Goal: Information Seeking & Learning: Learn about a topic

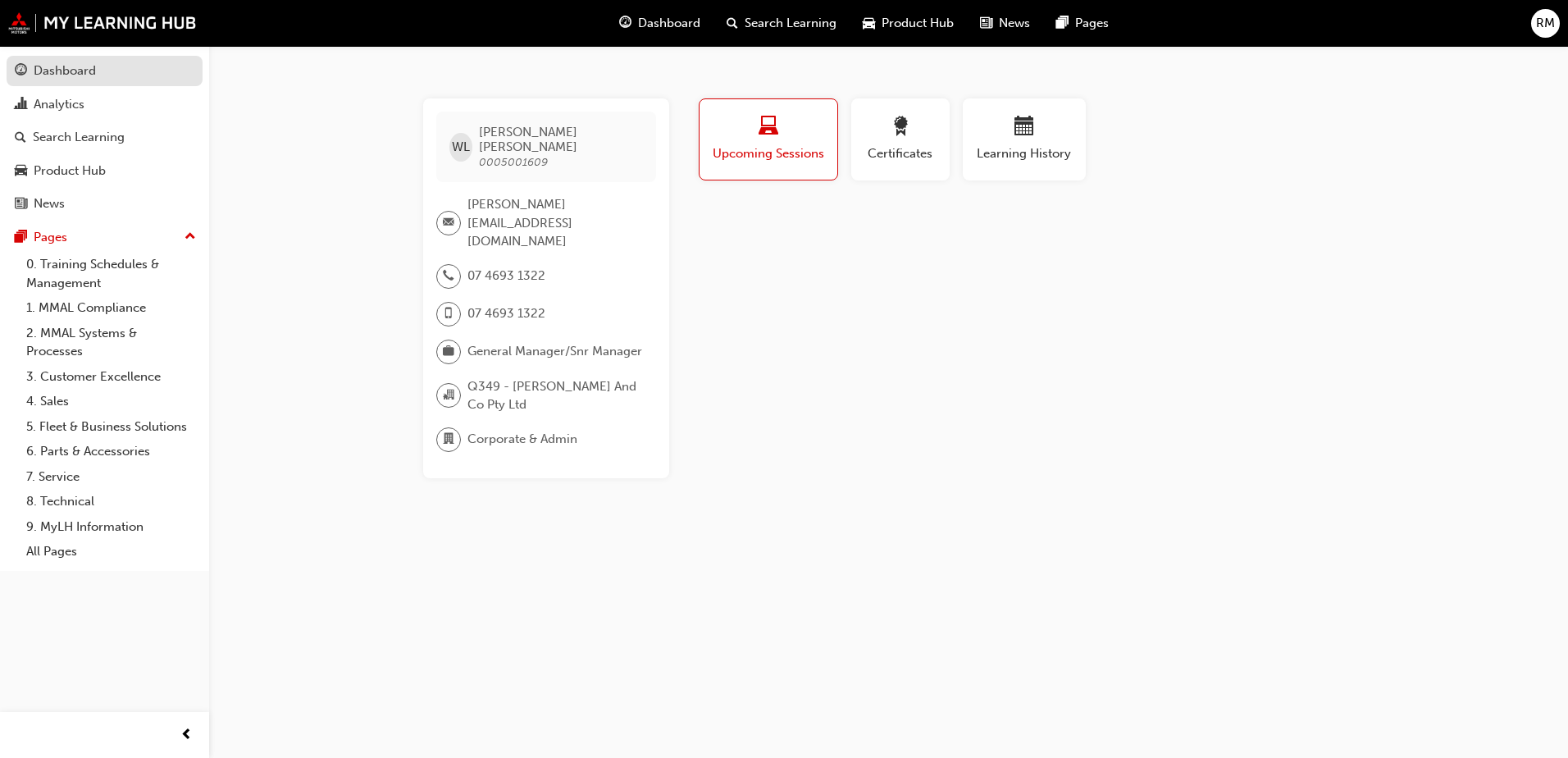
click at [83, 71] on div "Dashboard" at bounding box center [65, 71] width 62 height 19
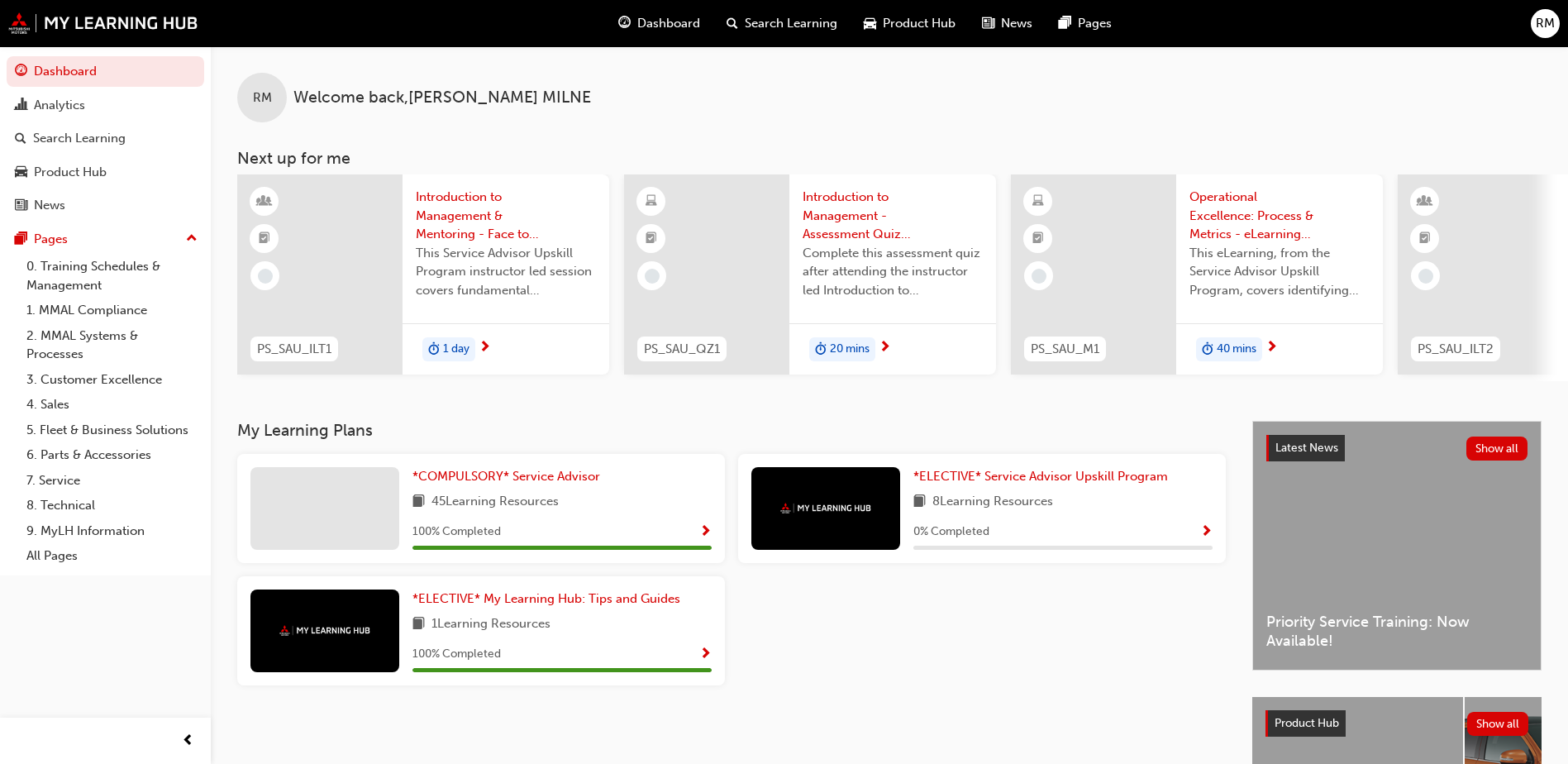
scroll to position [0, 988]
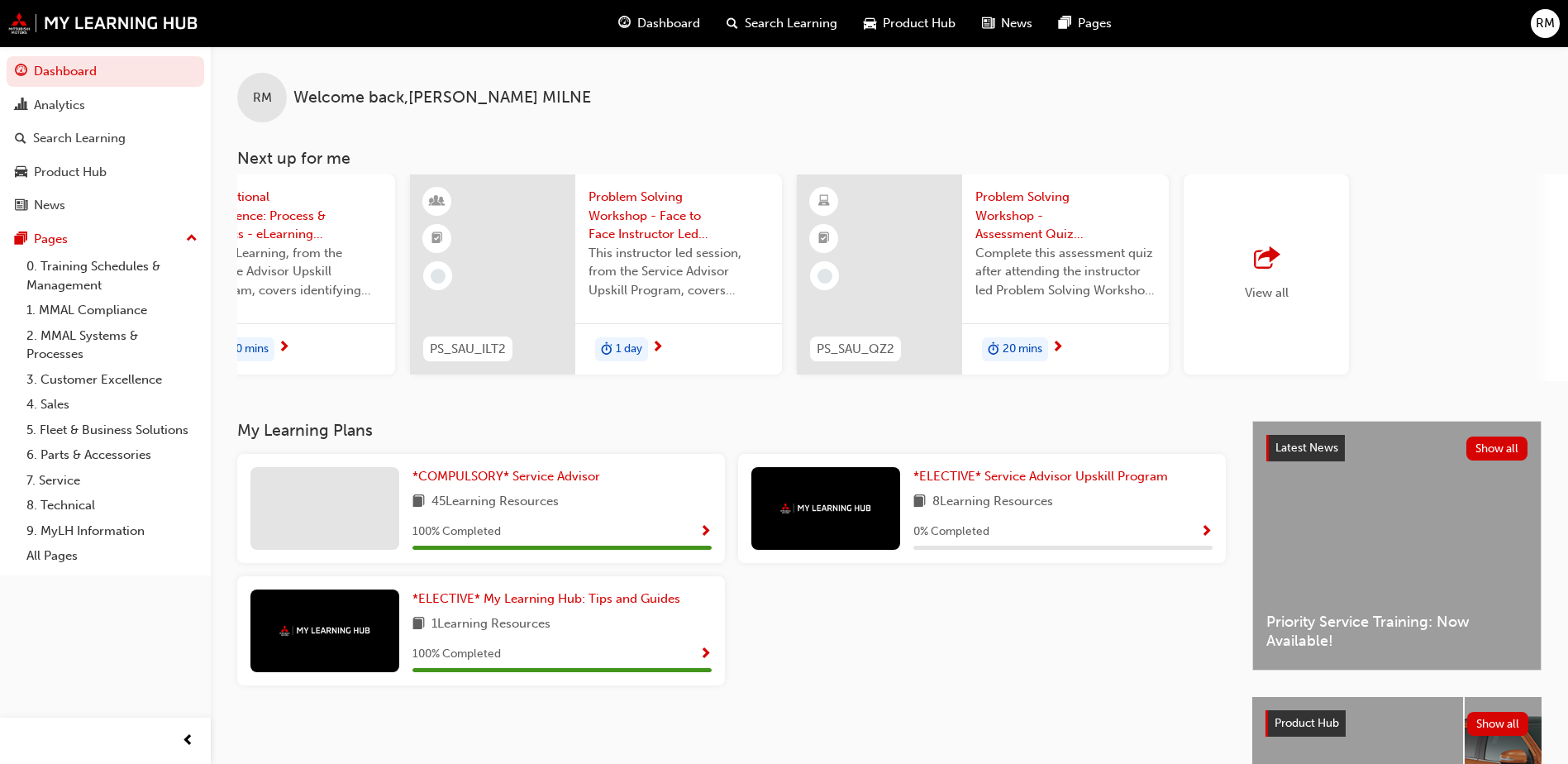
click at [1262, 259] on span "outbound-icon" at bounding box center [1266, 258] width 25 height 23
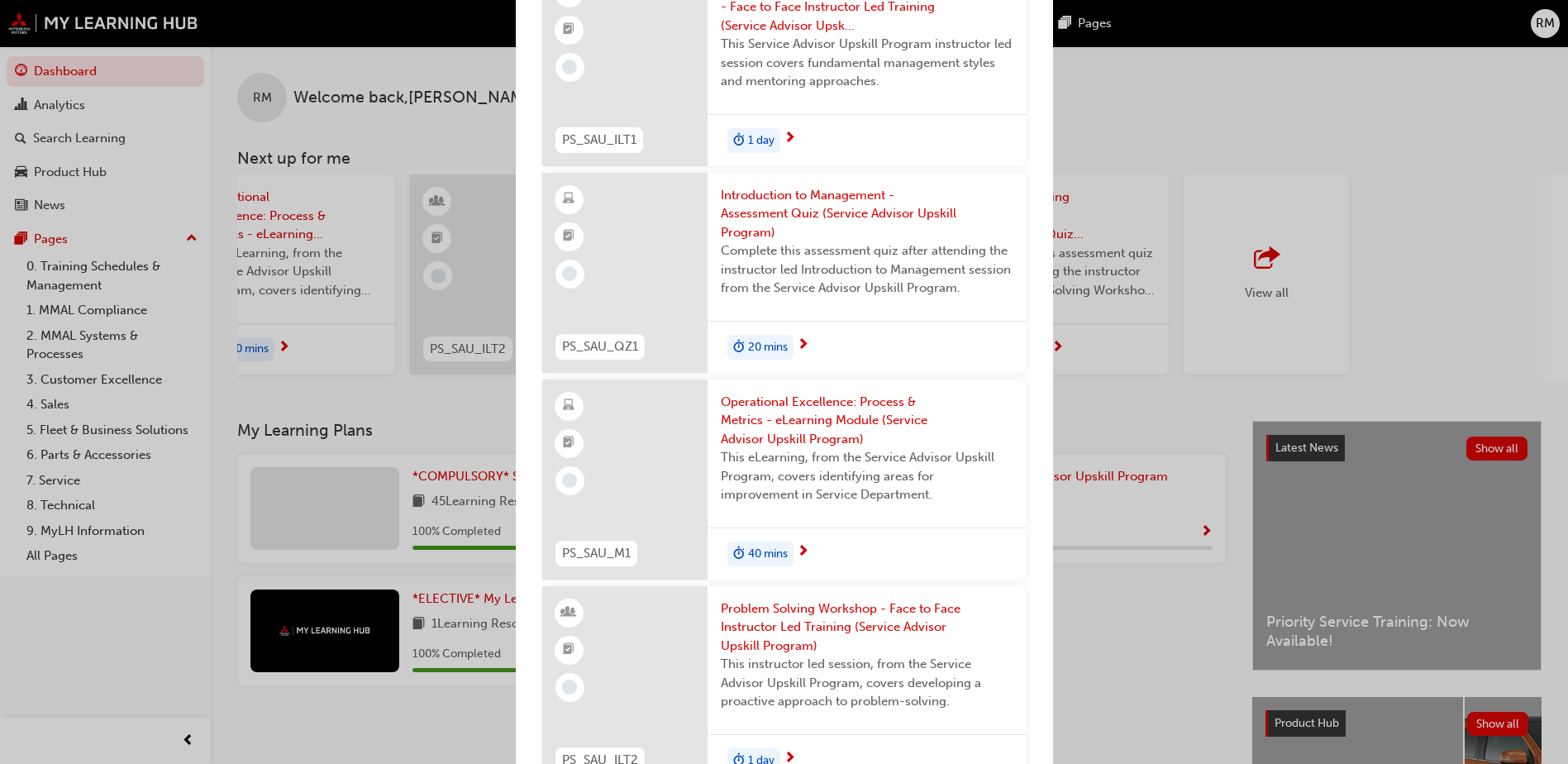
scroll to position [0, 0]
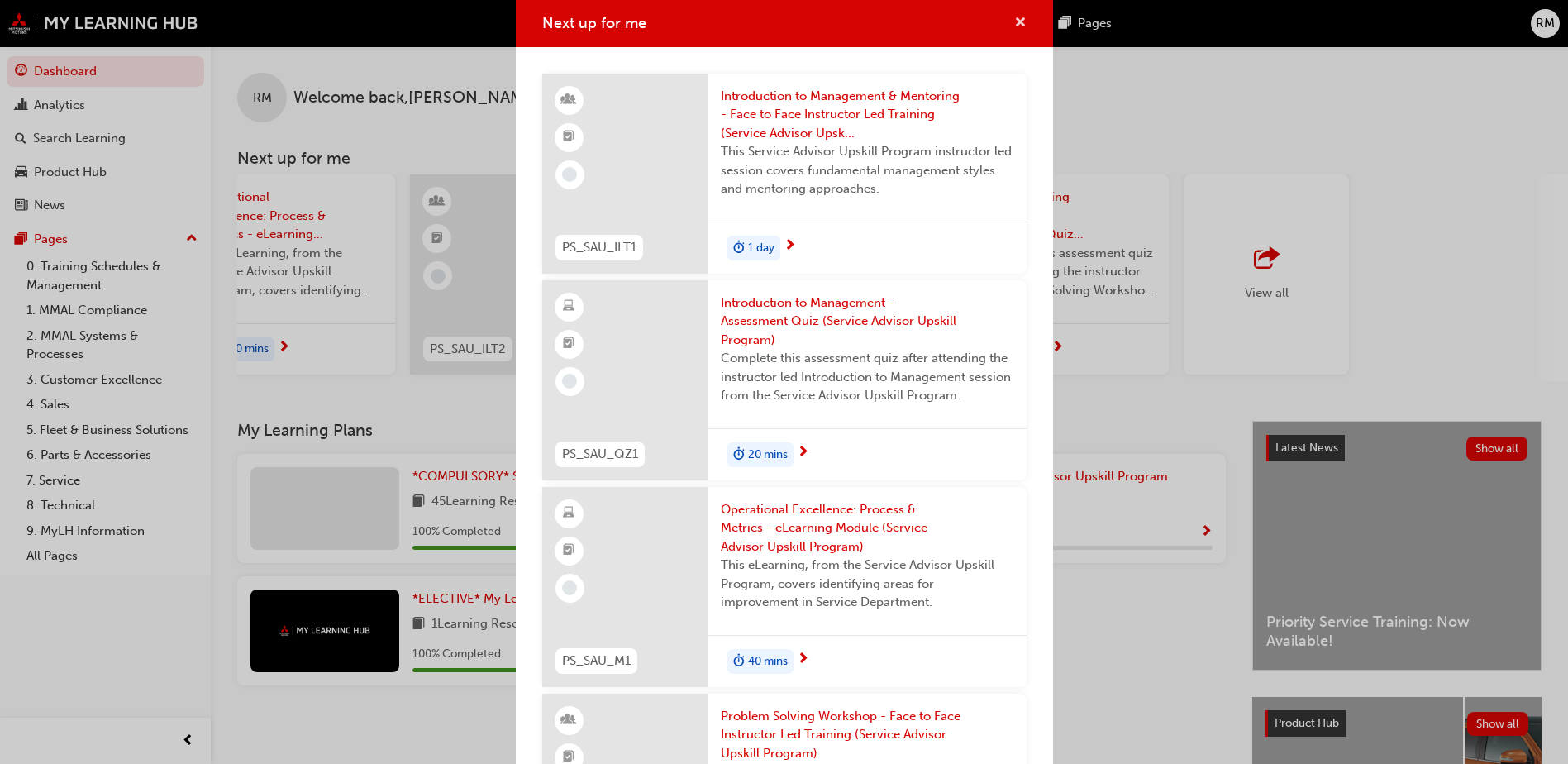
click at [1014, 18] on span "cross-icon" at bounding box center [1020, 24] width 13 height 15
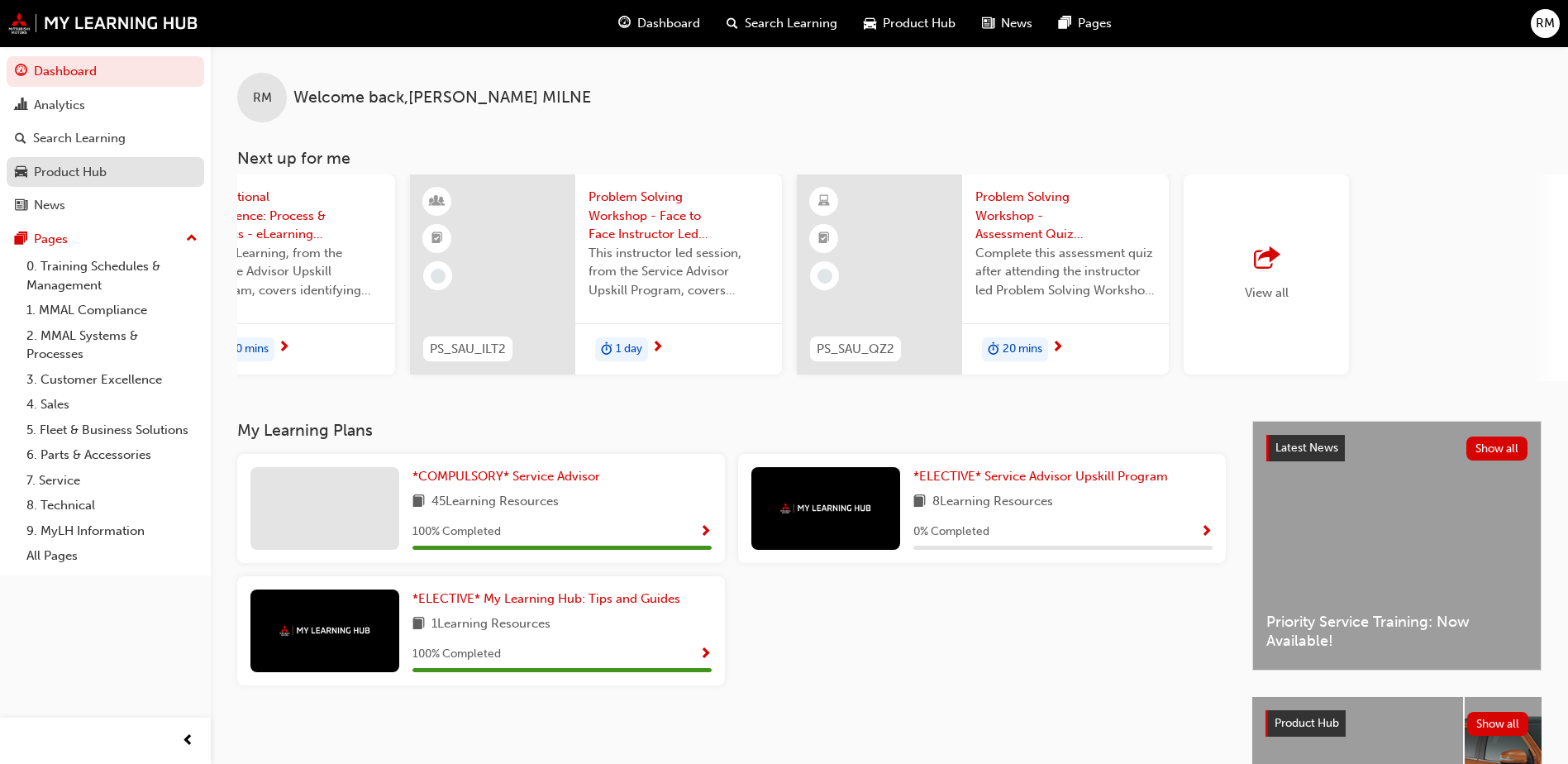
click at [51, 175] on div "Product Hub" at bounding box center [70, 172] width 73 height 19
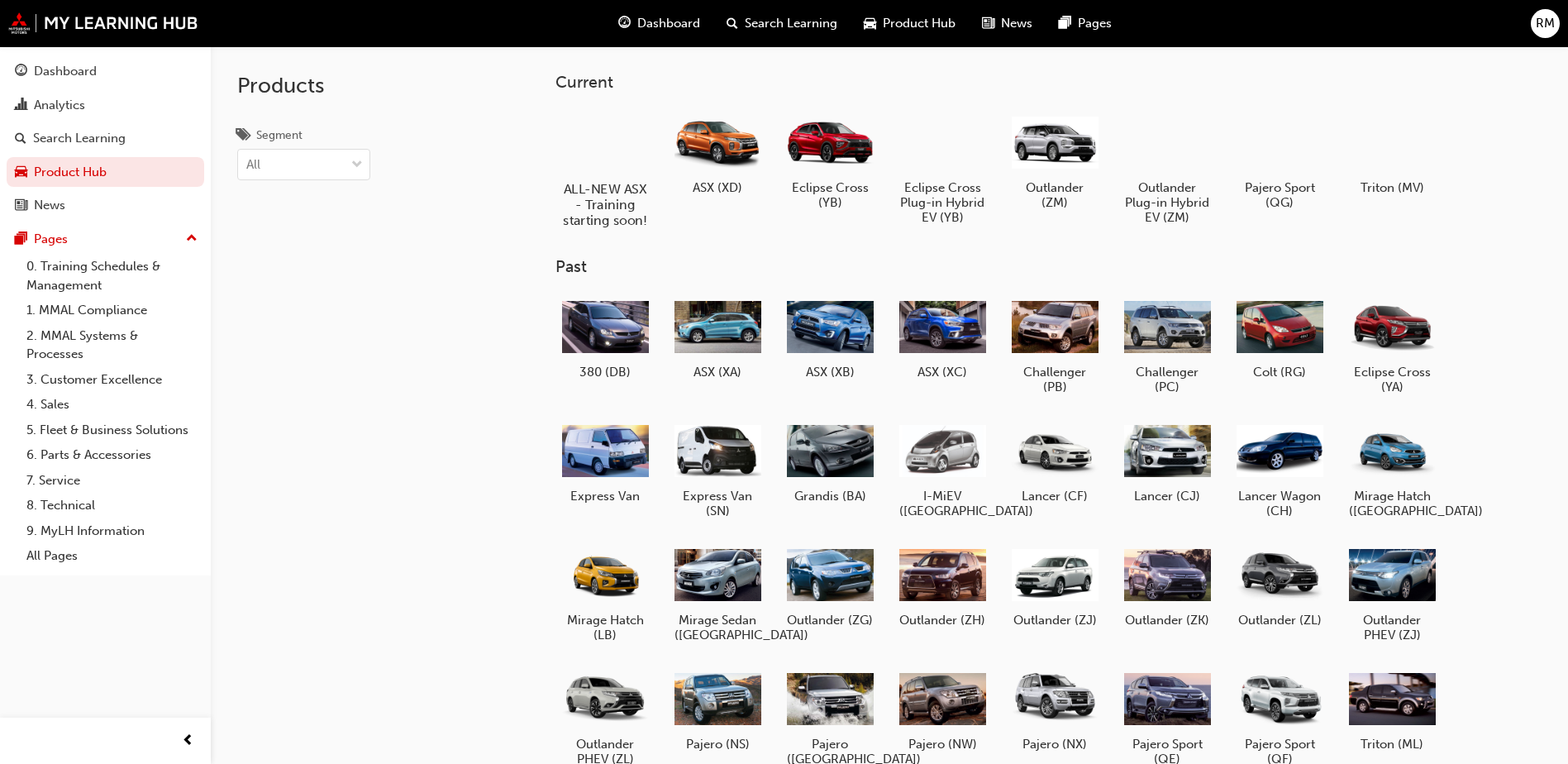
click at [604, 186] on h5 "ALL-NEW ASX - Training starting soon!" at bounding box center [605, 204] width 92 height 47
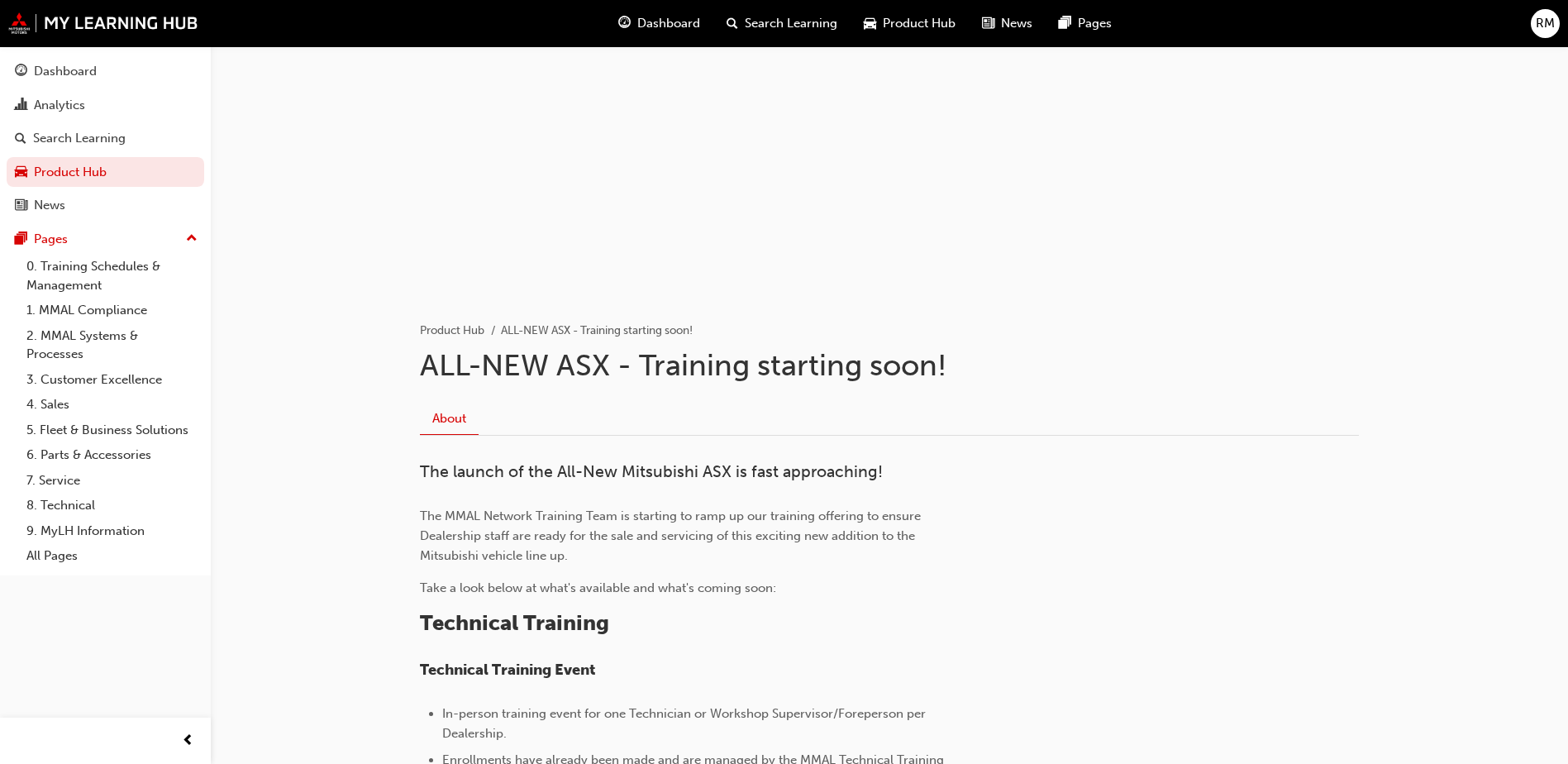
scroll to position [58, 0]
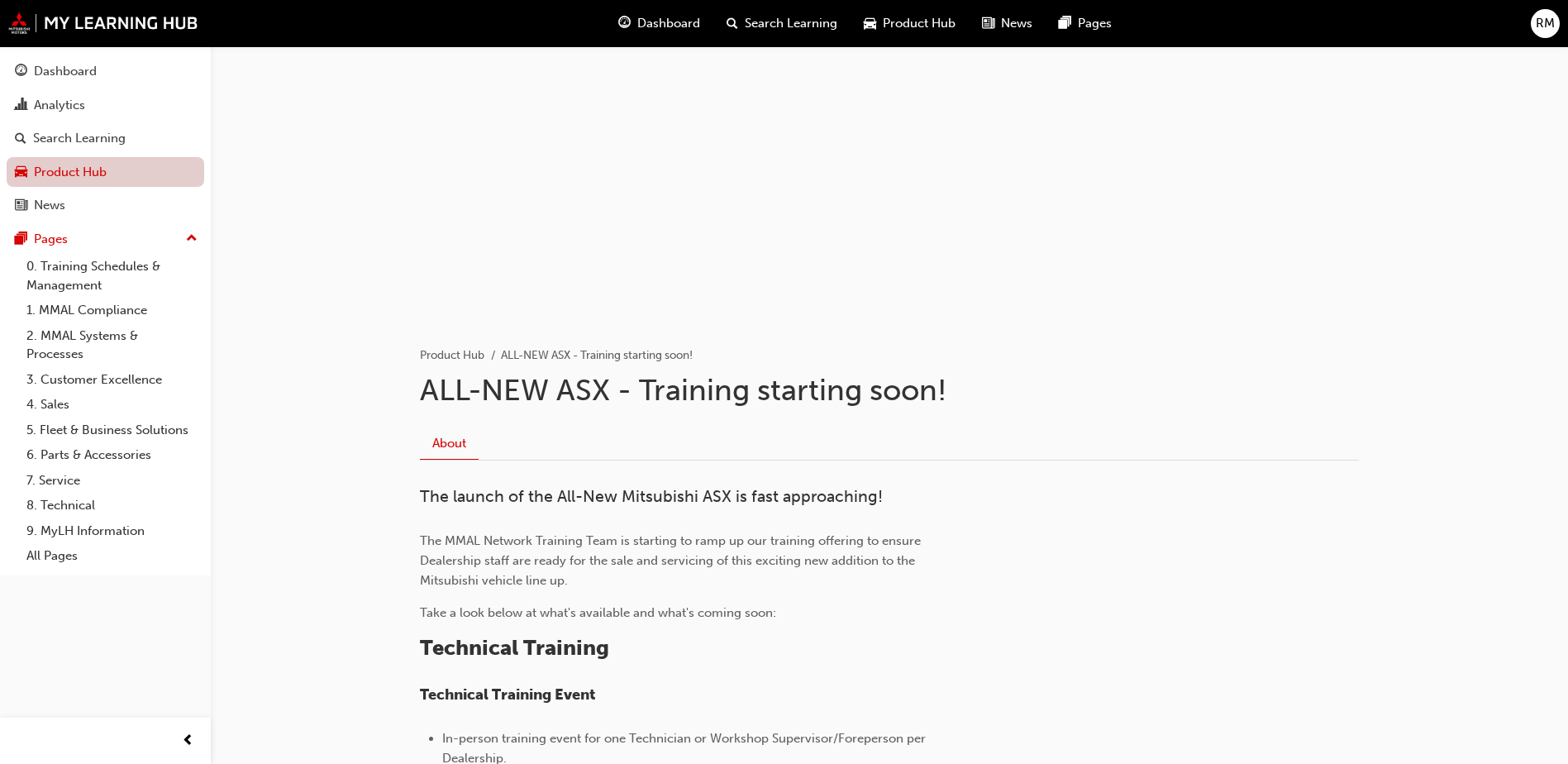
click at [82, 165] on link "Product Hub" at bounding box center [105, 172] width 198 height 31
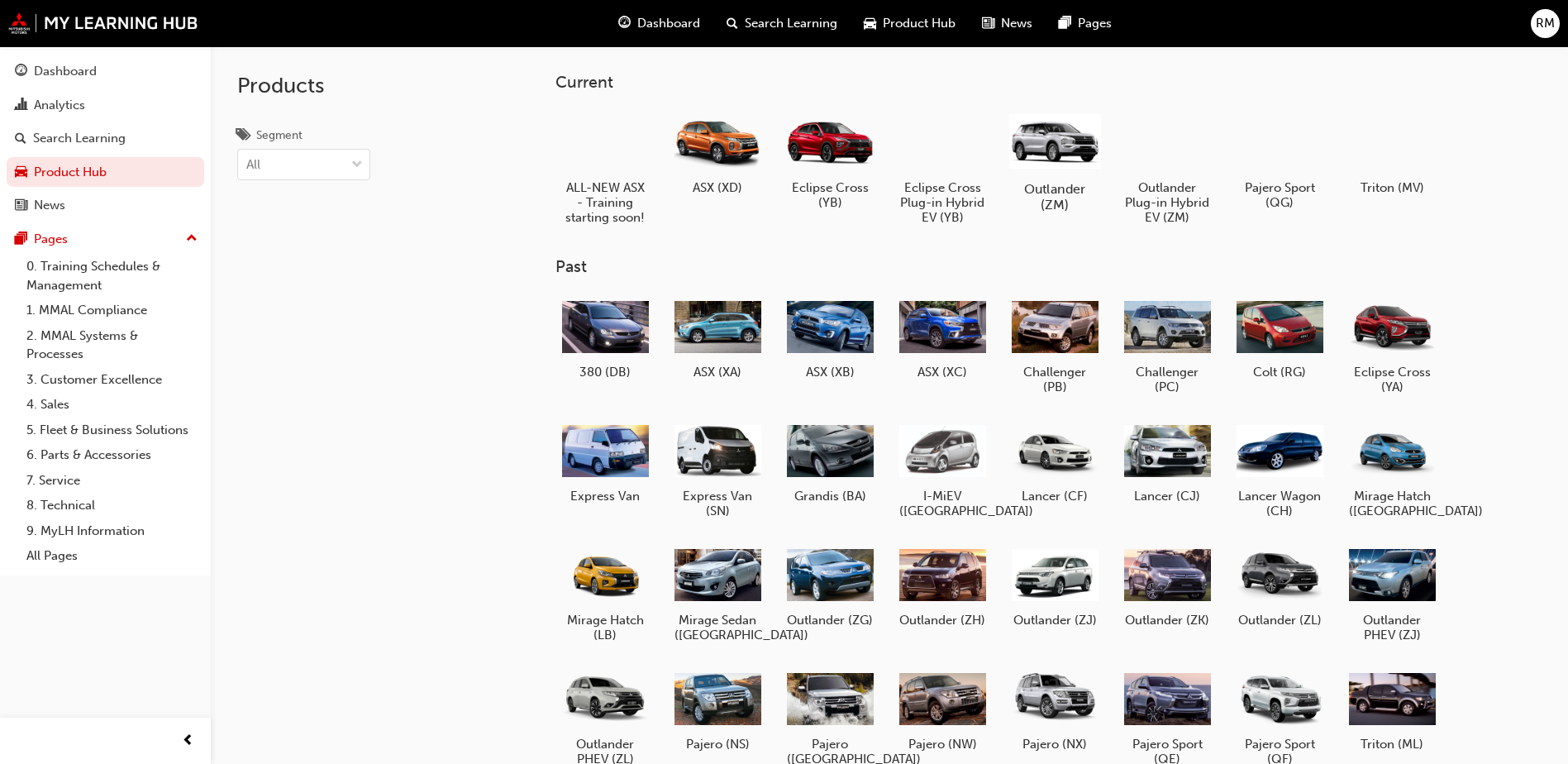
click at [1064, 148] on div at bounding box center [1055, 141] width 92 height 65
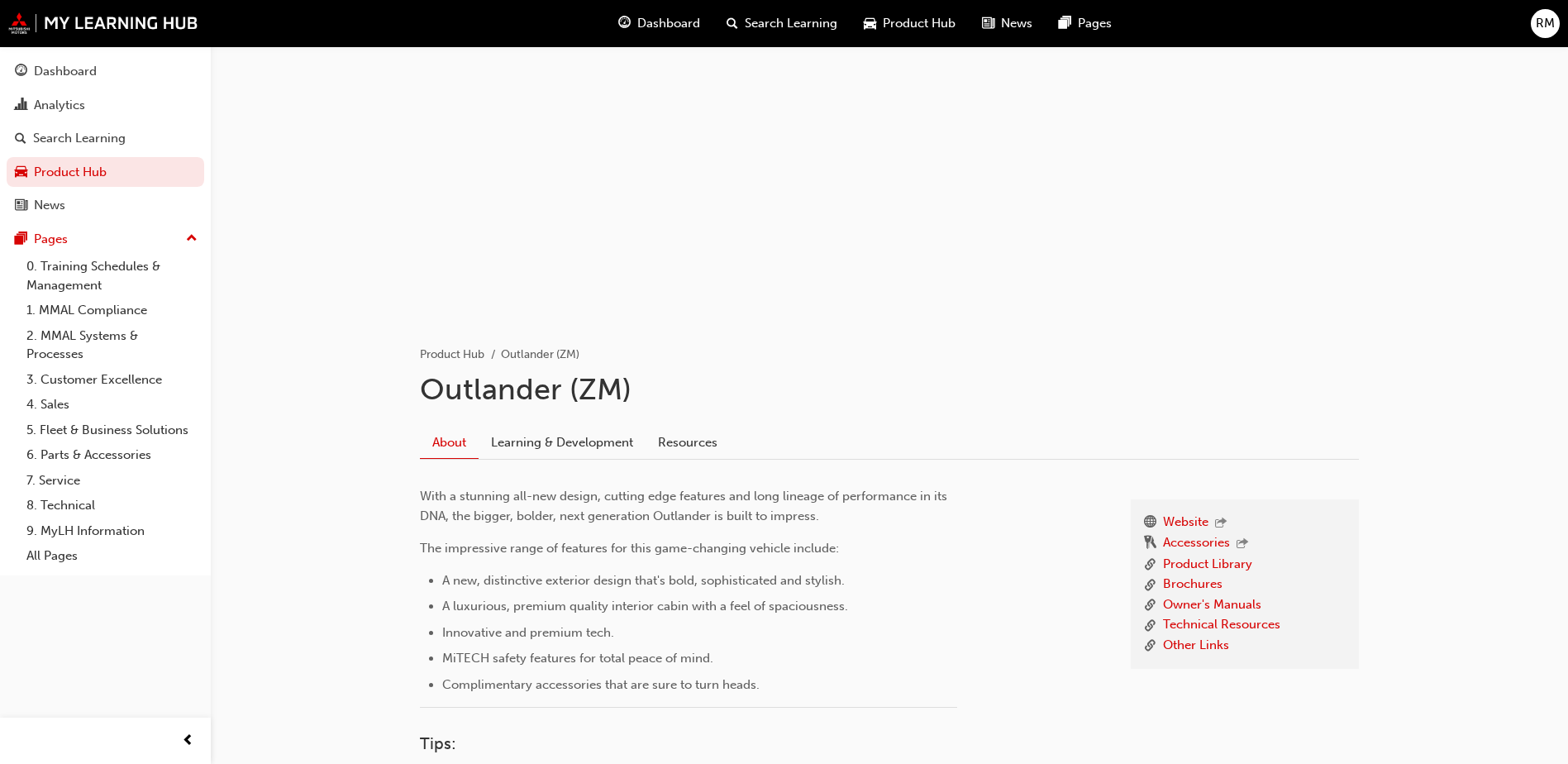
scroll to position [51, 0]
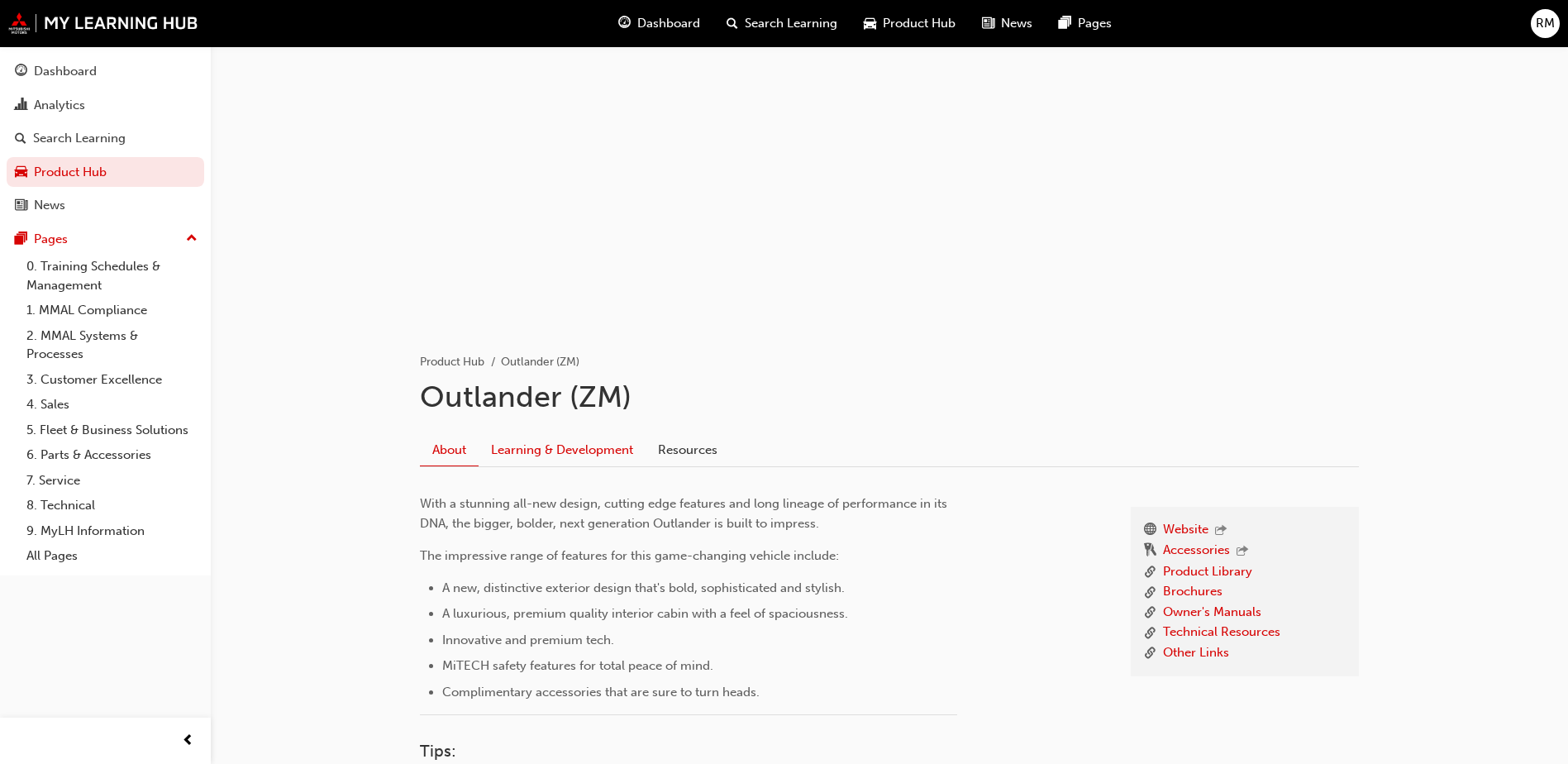
click at [558, 455] on link "Learning & Development" at bounding box center [562, 449] width 167 height 31
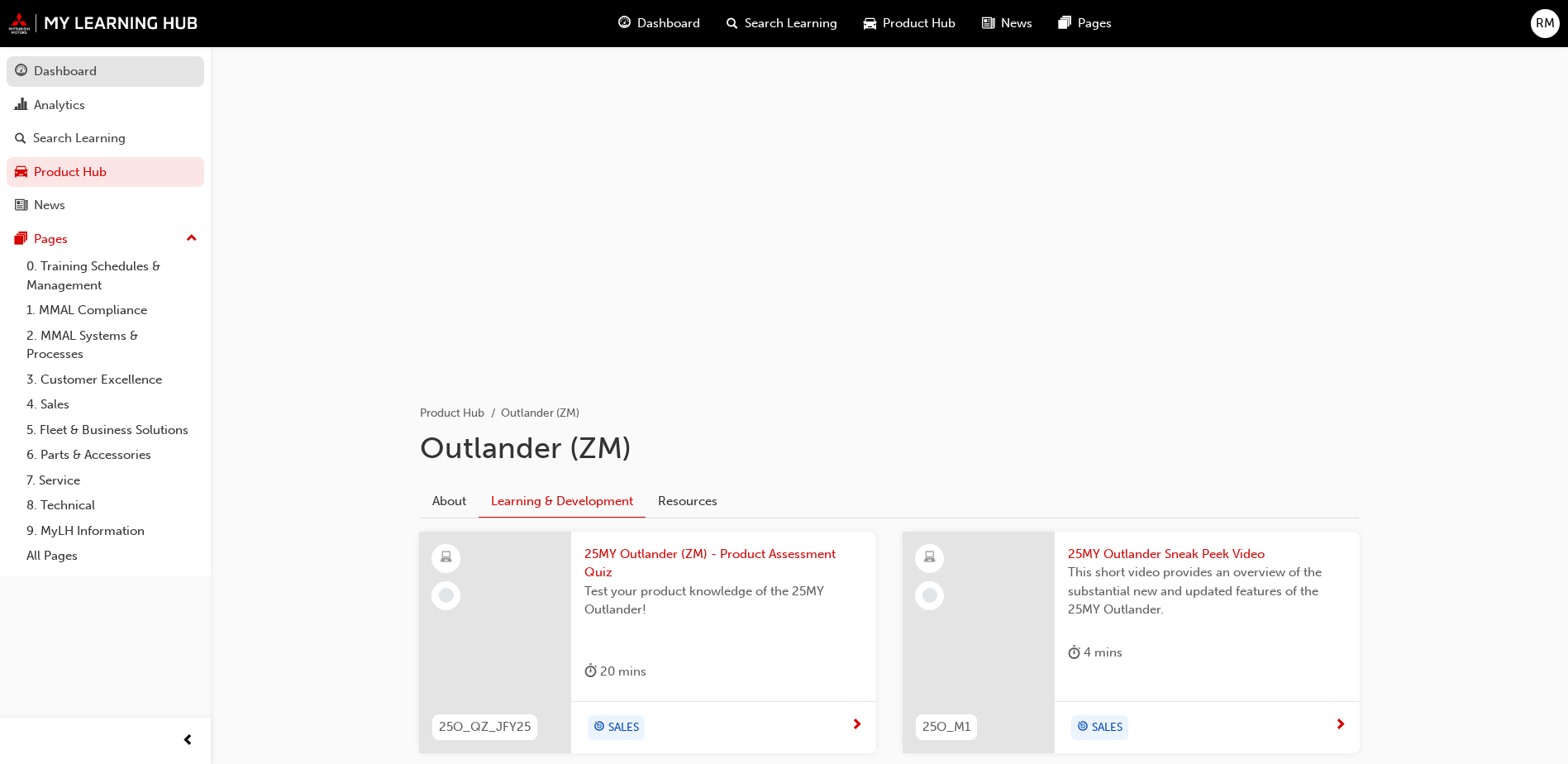
click at [78, 70] on div "Dashboard" at bounding box center [65, 71] width 63 height 19
